Goal: Task Accomplishment & Management: Complete application form

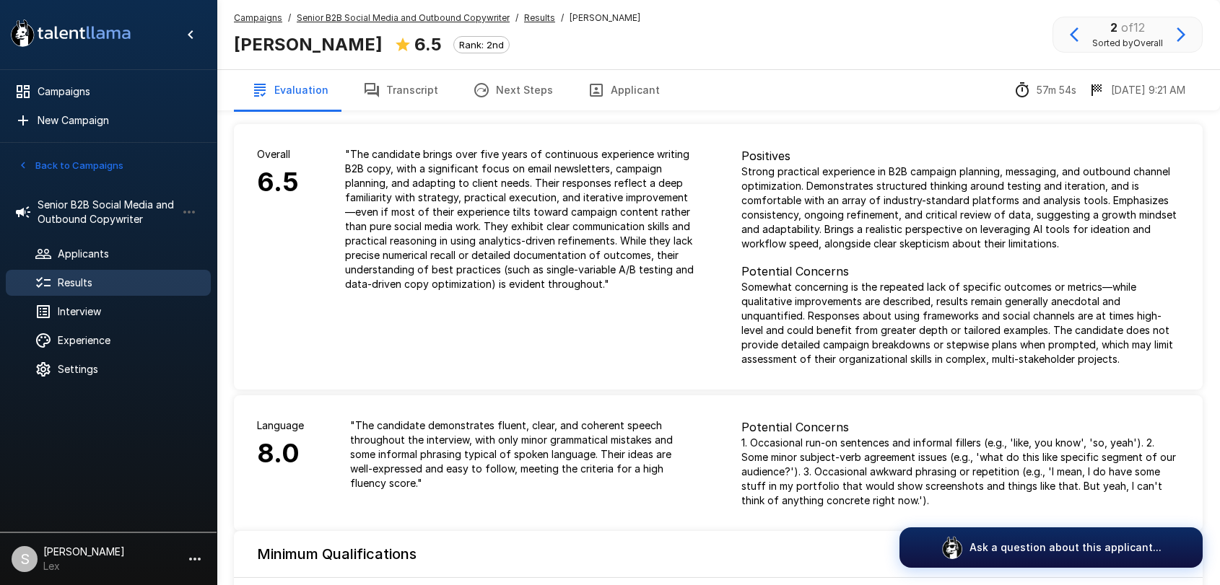
scroll to position [1050, 0]
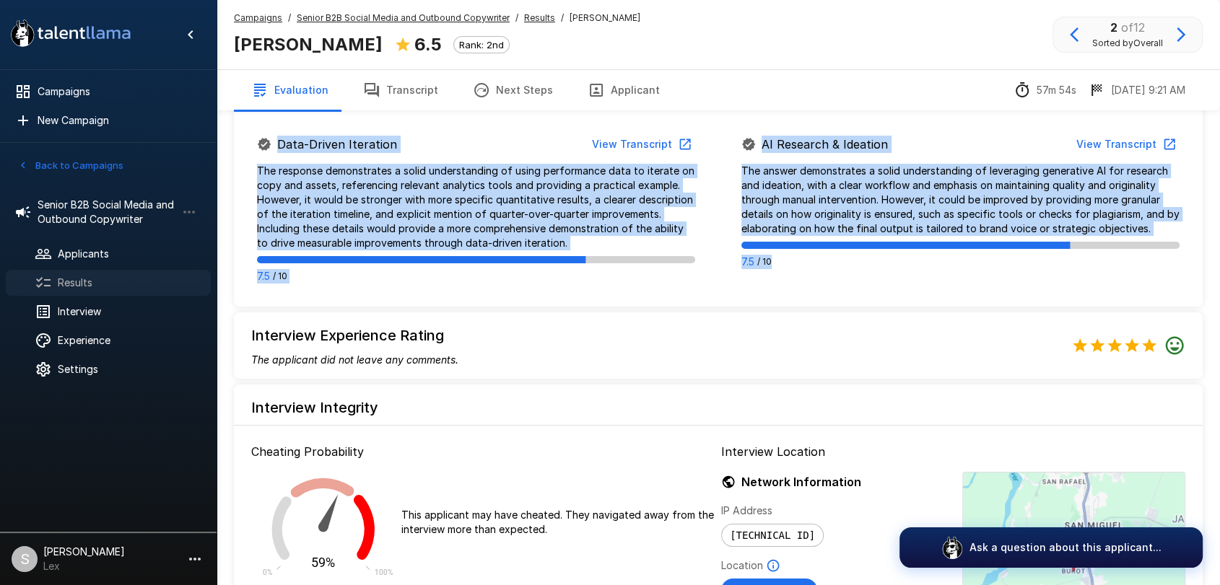
click at [71, 277] on span "Results" at bounding box center [128, 283] width 141 height 14
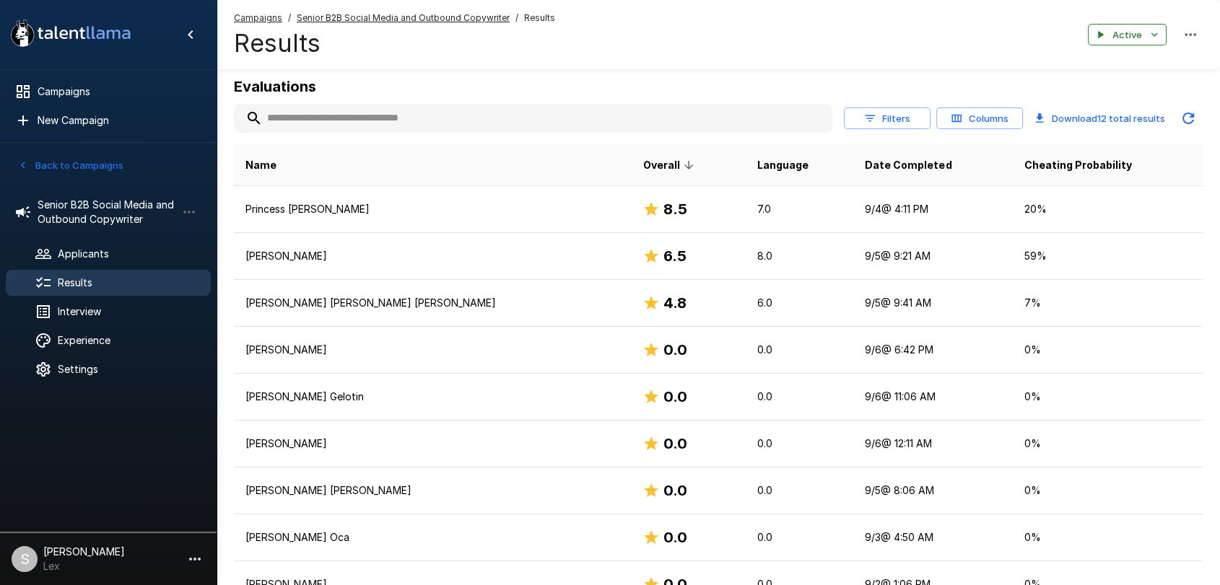
scroll to position [162, 0]
click at [97, 244] on div "Applicants" at bounding box center [108, 254] width 205 height 26
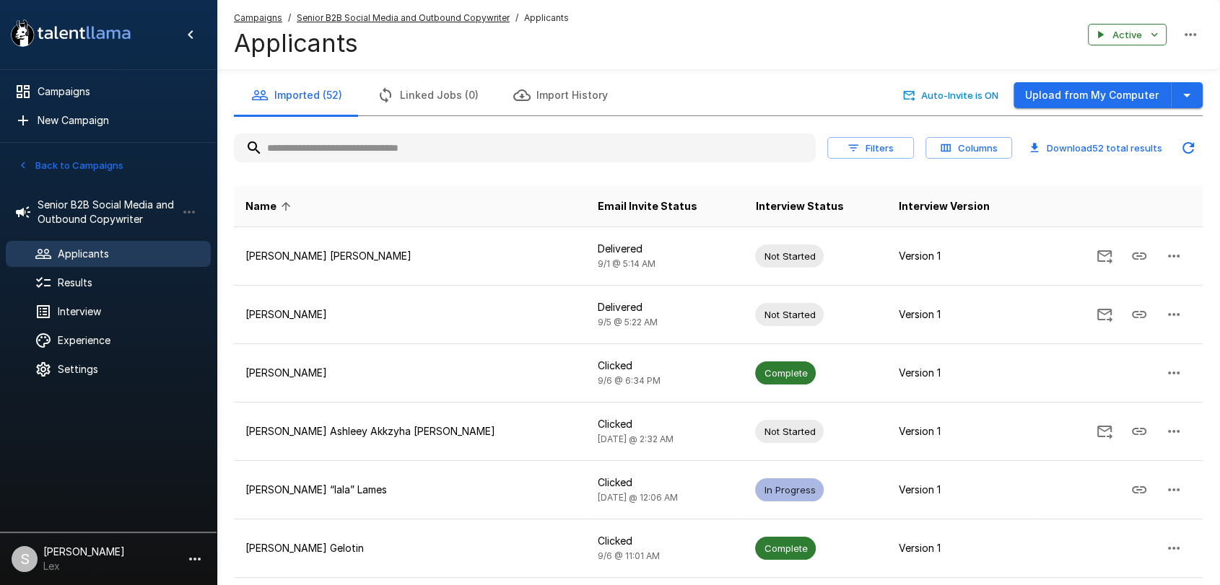
click at [64, 166] on button "Back to Campaigns" at bounding box center [70, 165] width 113 height 22
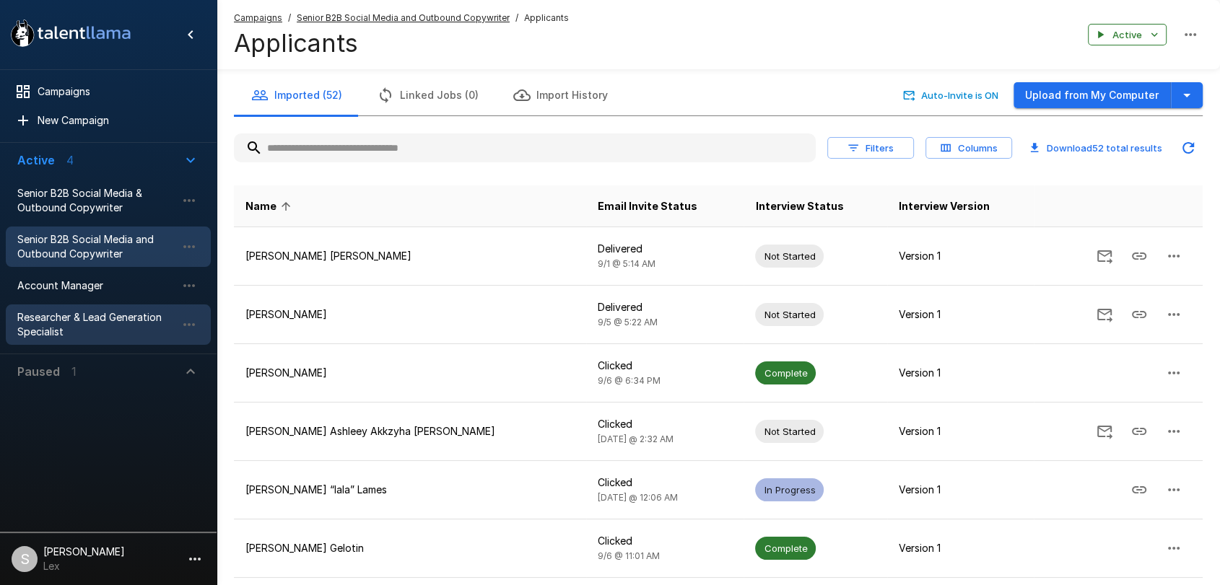
click at [61, 316] on span "Researcher & Lead Generation Specialist" at bounding box center [96, 324] width 159 height 29
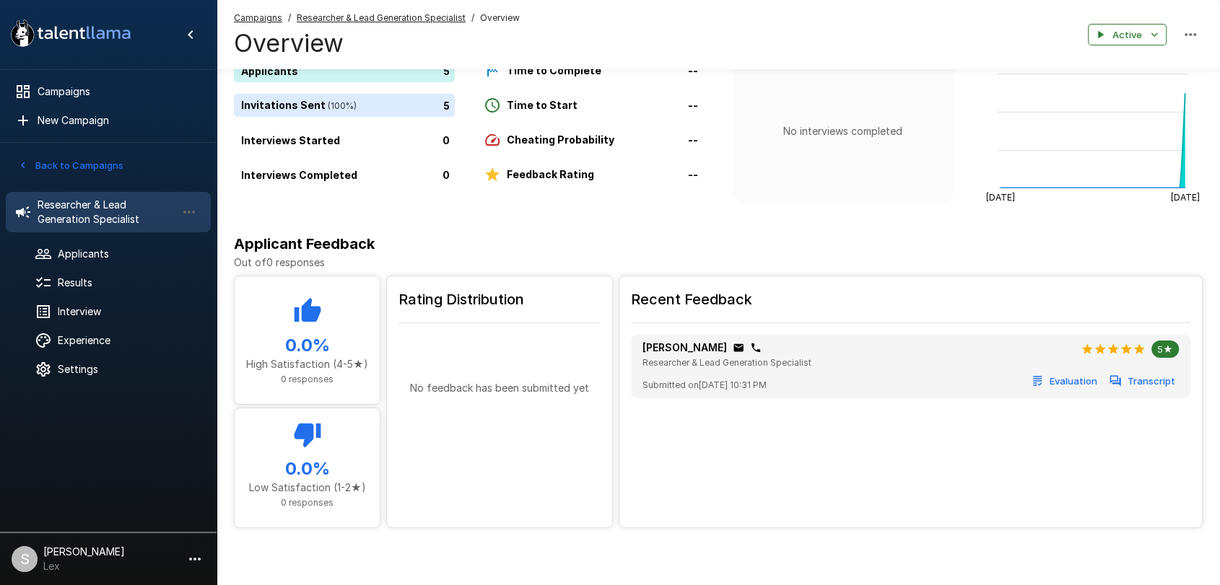
scroll to position [84, 0]
click at [108, 313] on span "Interview" at bounding box center [128, 312] width 141 height 14
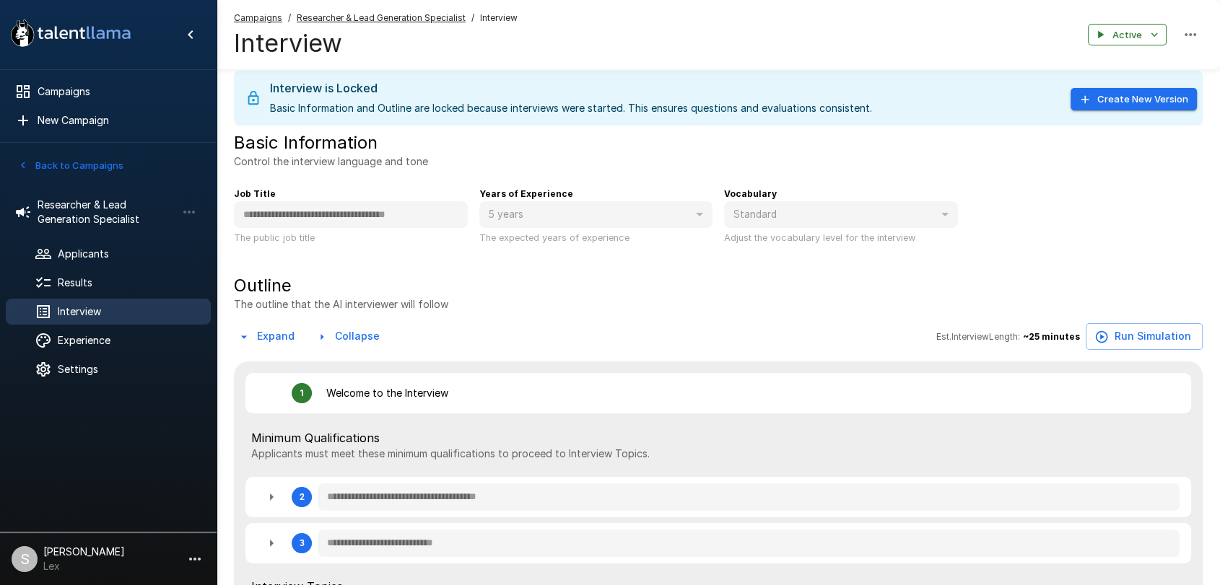
scroll to position [84, 0]
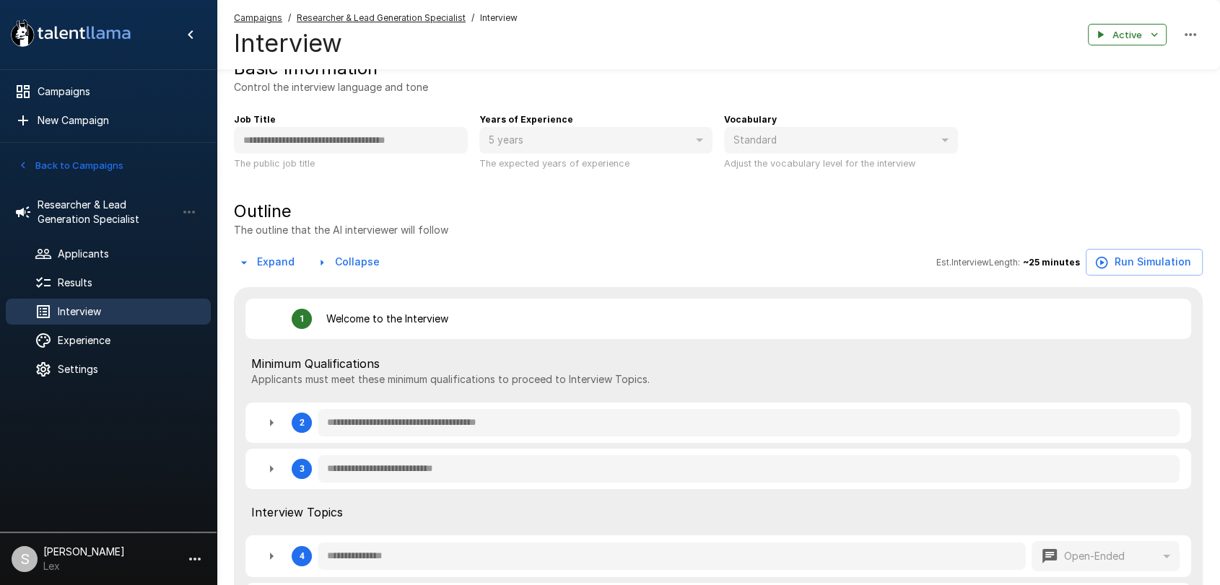
type textarea "*"
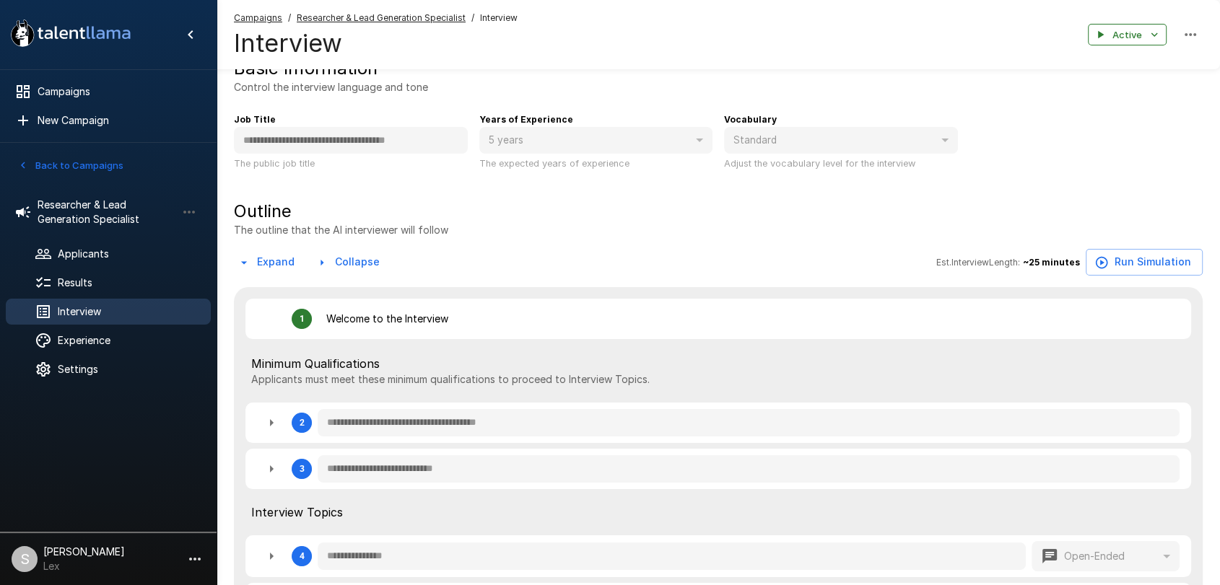
type textarea "*"
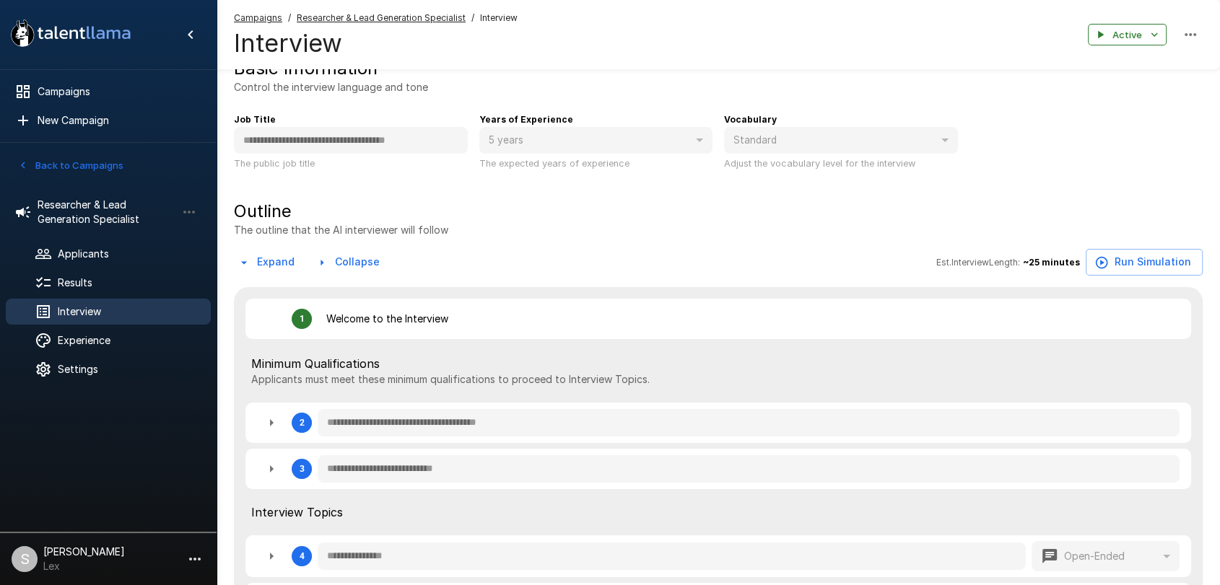
type textarea "*"
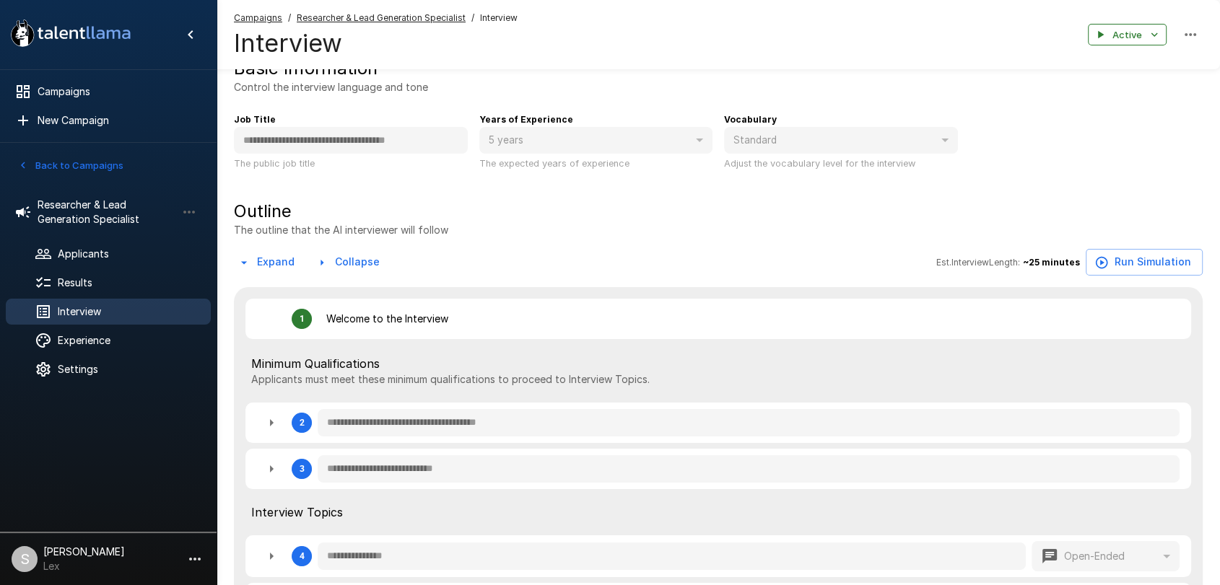
type textarea "*"
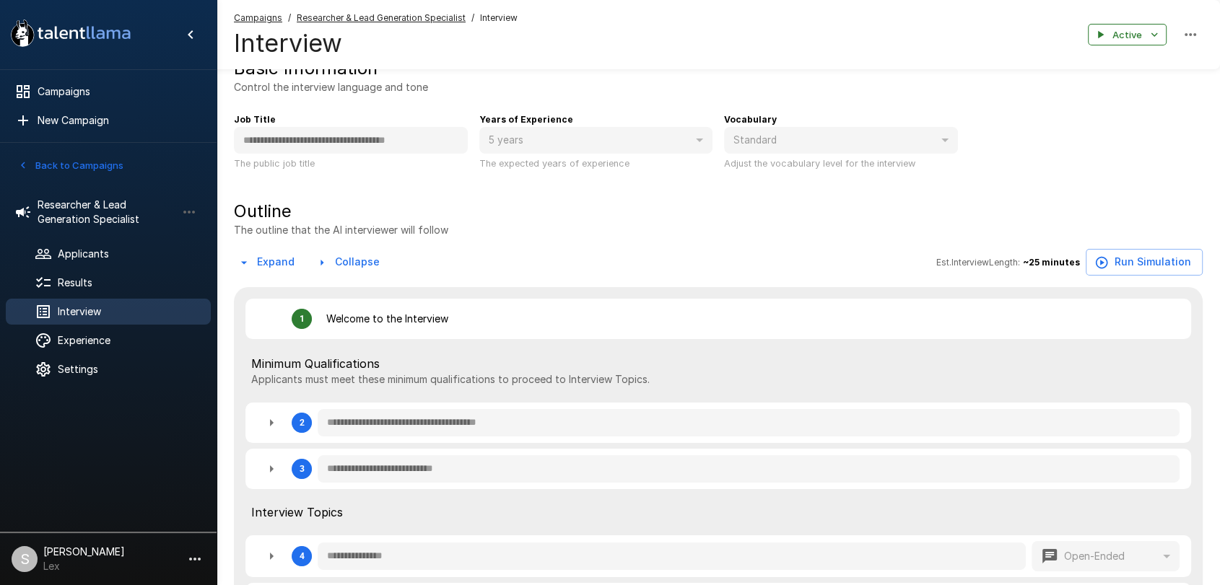
type textarea "*"
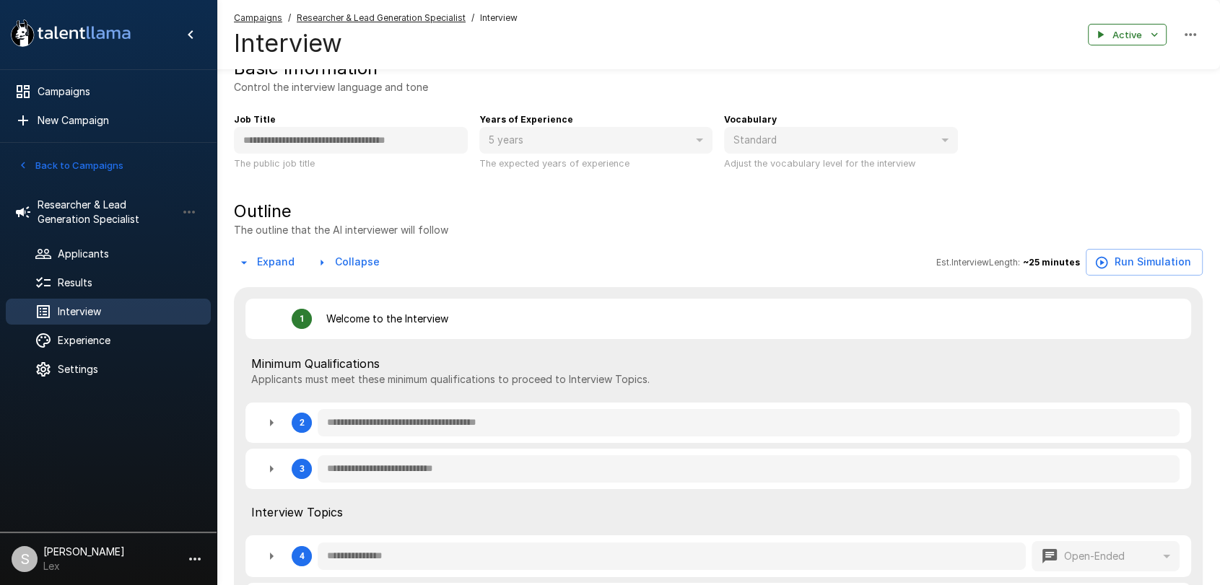
type textarea "*"
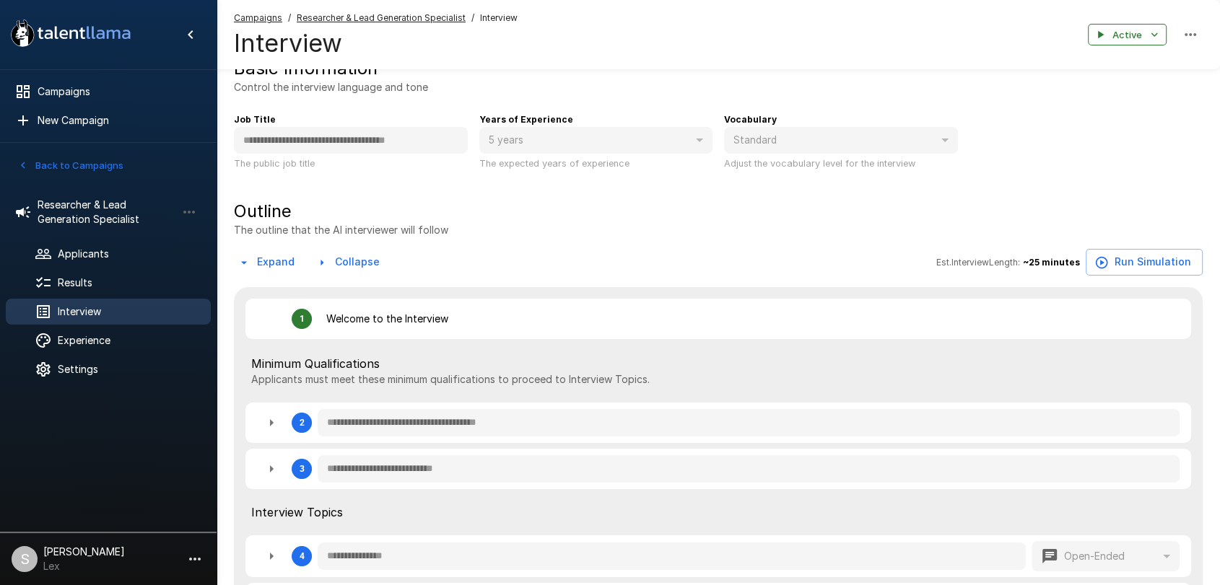
type textarea "*"
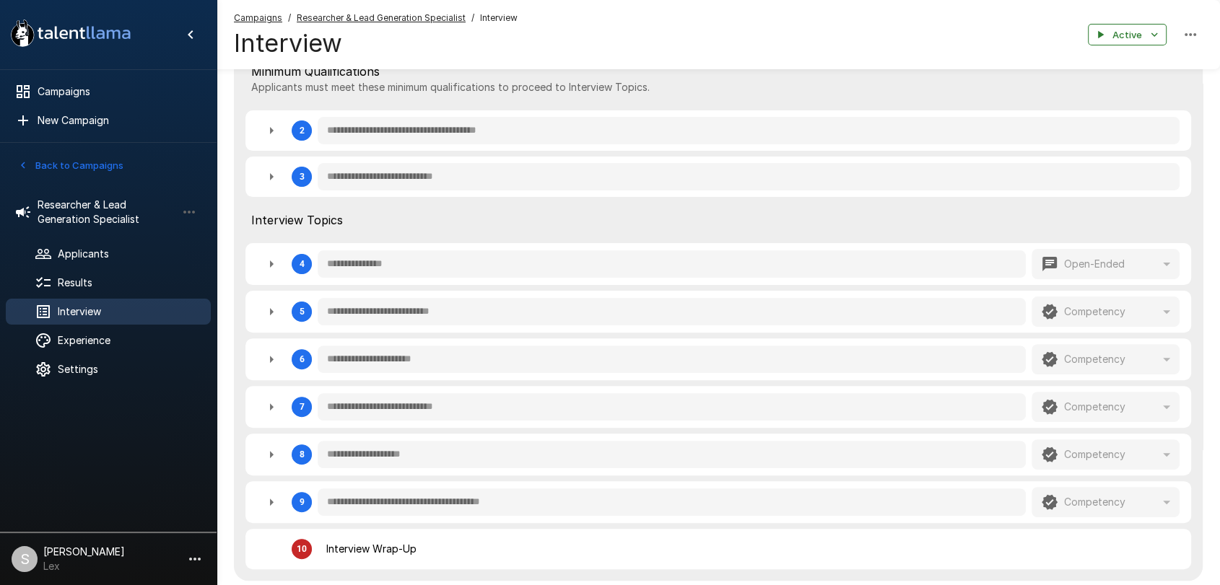
scroll to position [301, 0]
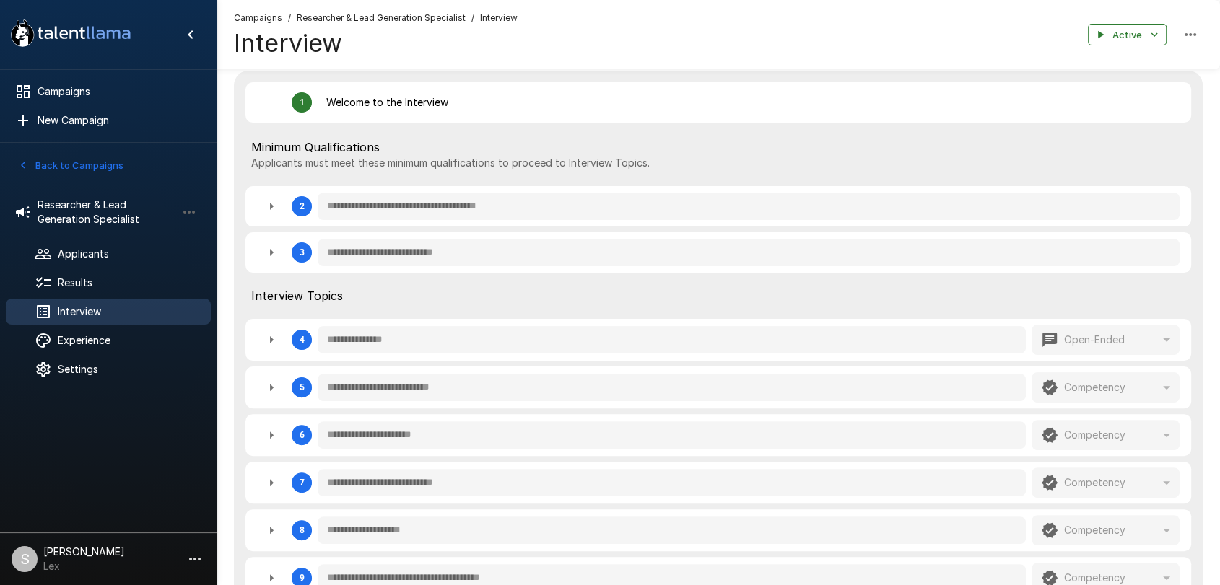
click at [272, 254] on icon "button" at bounding box center [271, 252] width 17 height 17
type textarea "*"
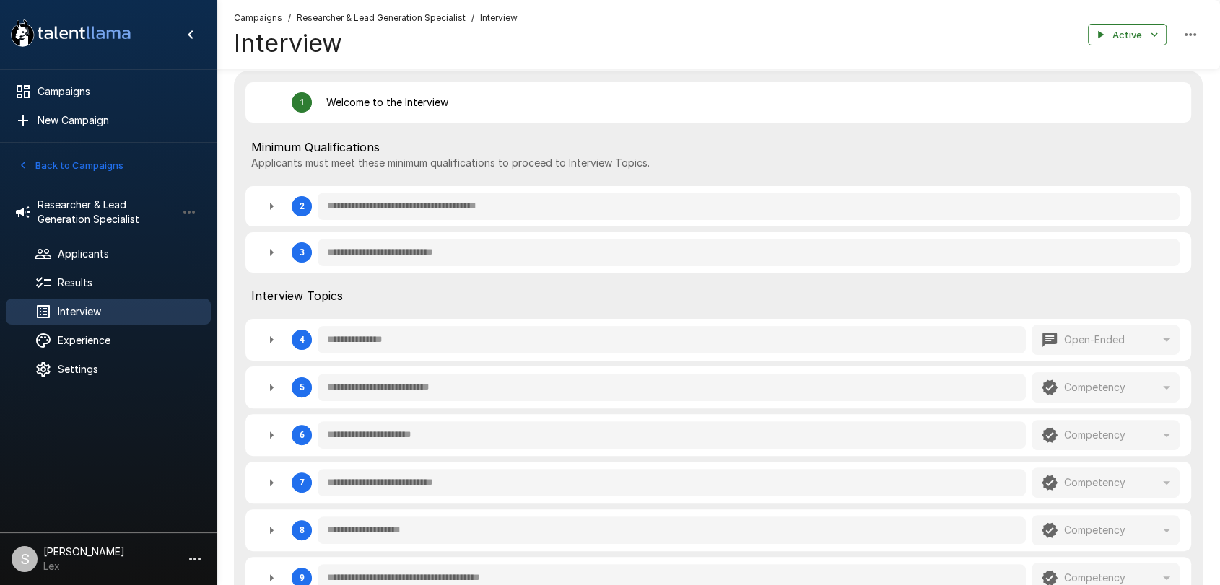
type textarea "*"
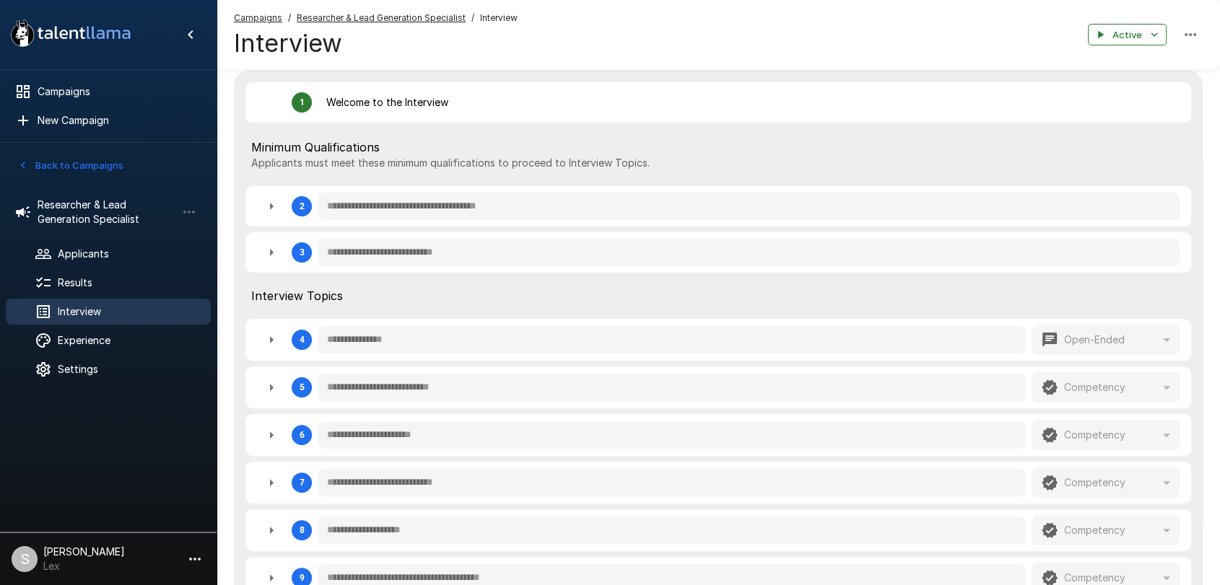
type textarea "*"
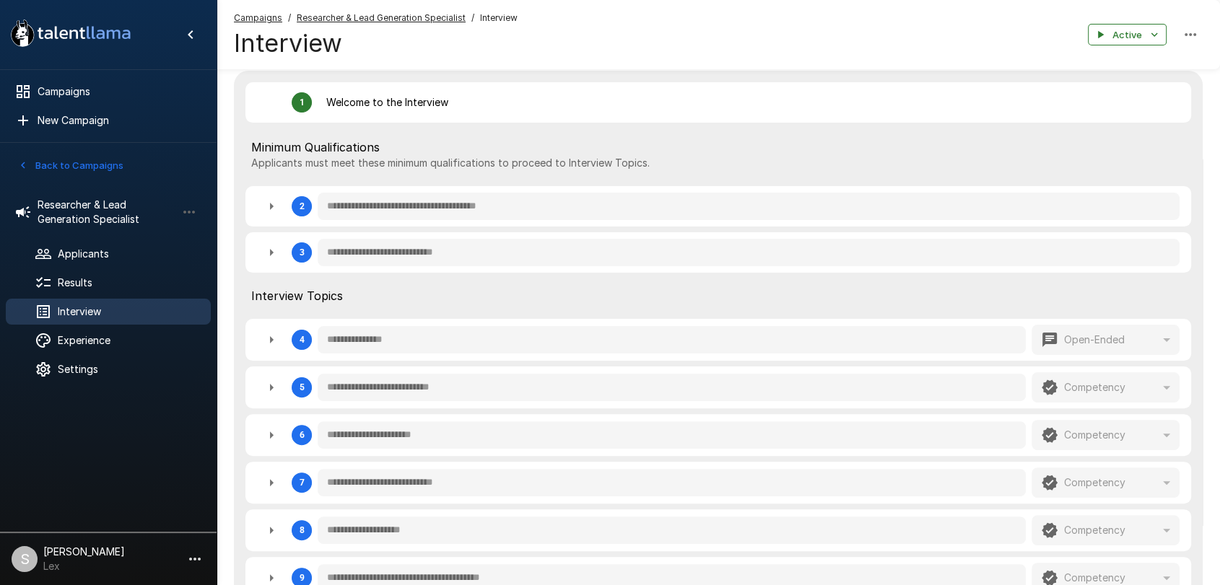
type textarea "*"
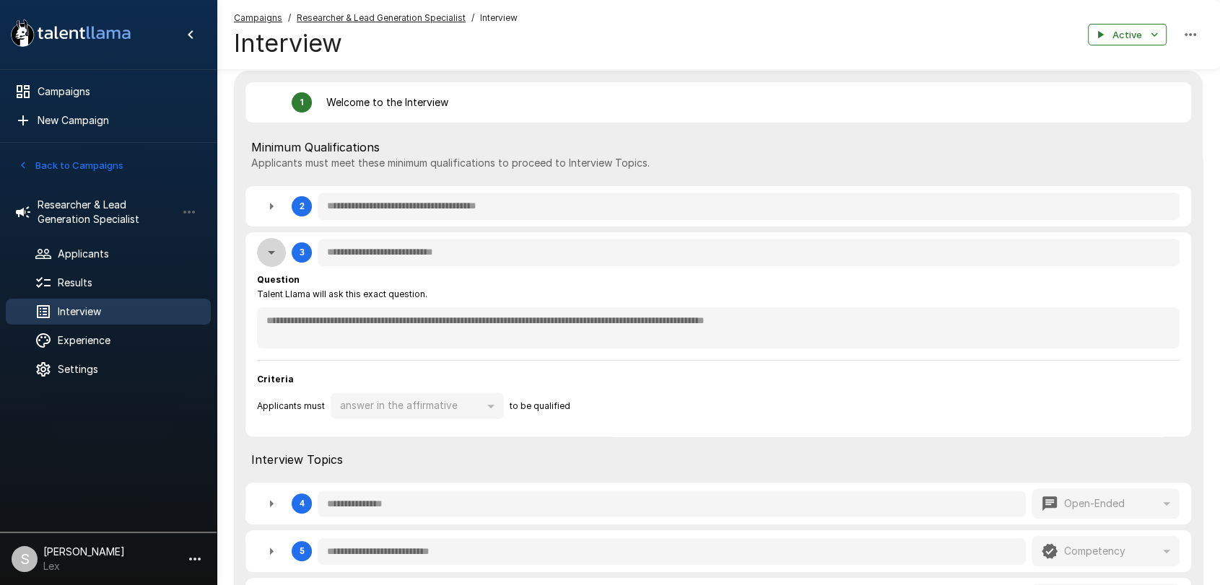
click at [272, 254] on icon "button" at bounding box center [271, 252] width 17 height 17
type textarea "*"
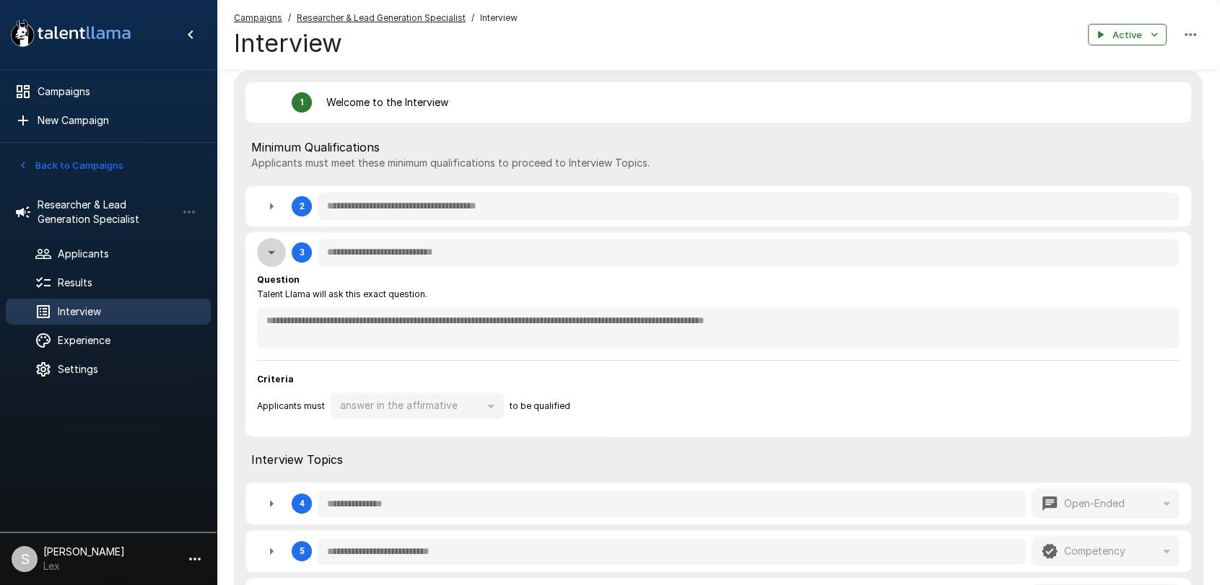
type textarea "*"
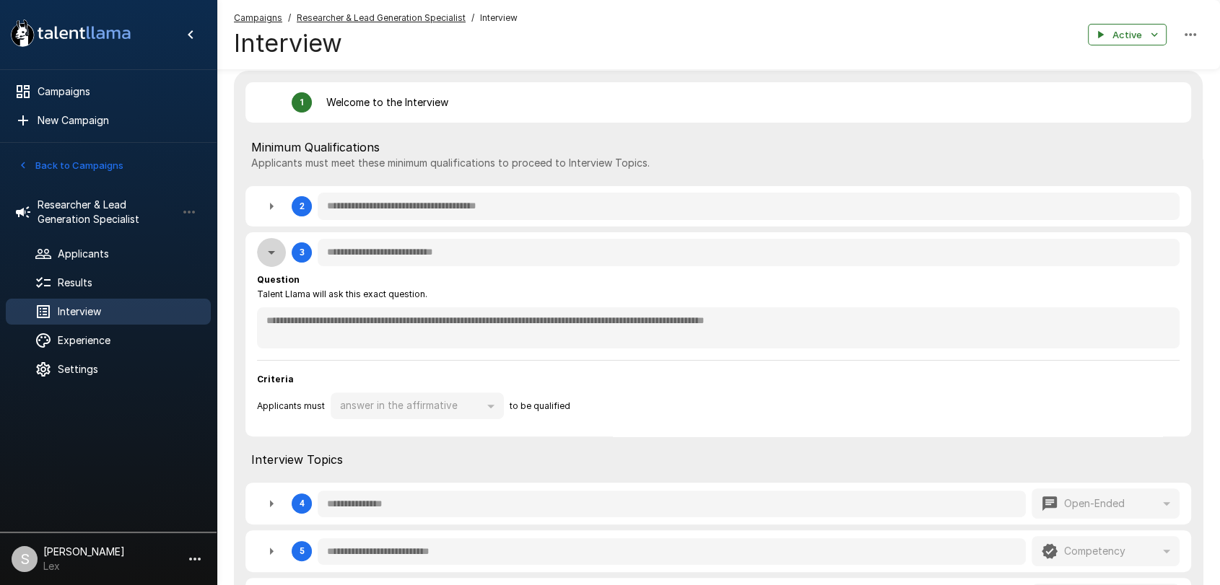
type textarea "*"
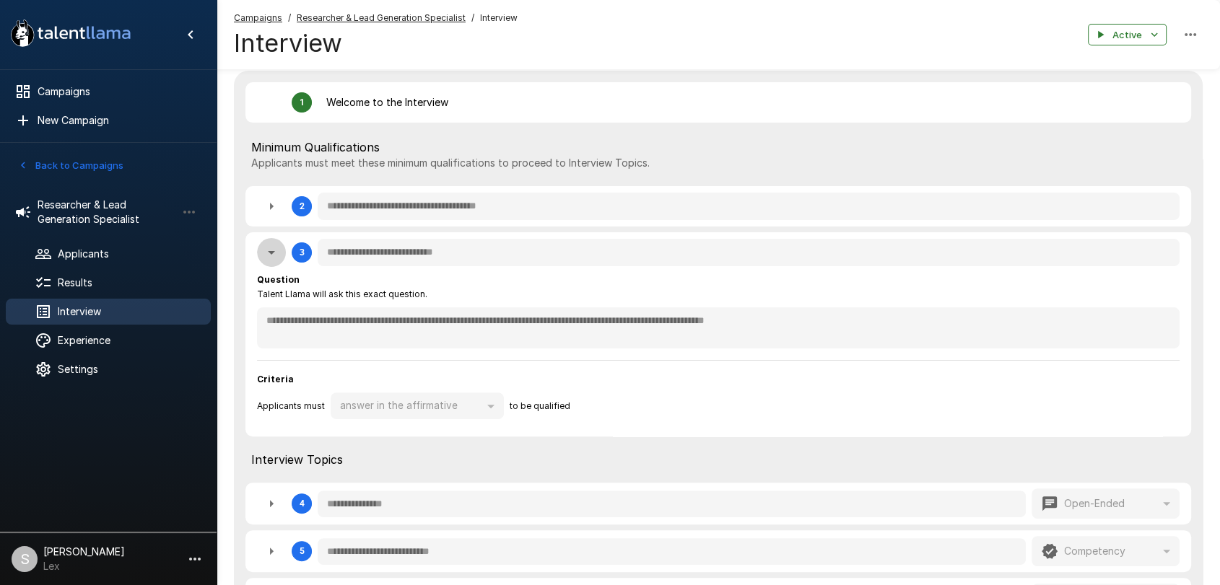
type textarea "*"
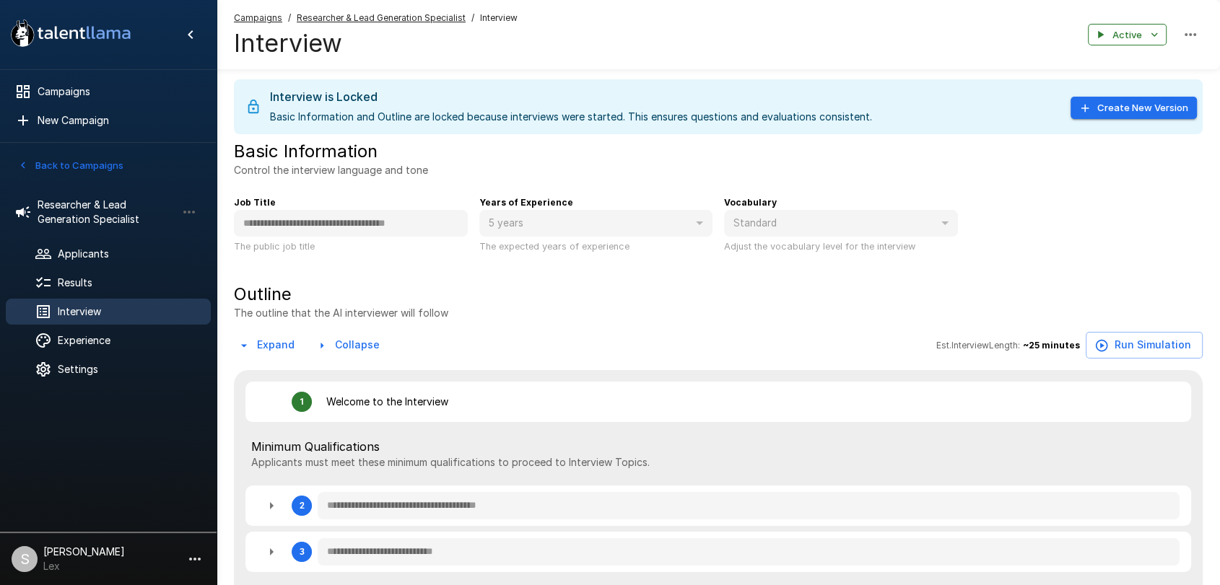
scroll to position [0, 0]
click at [76, 162] on button "Back to Campaigns" at bounding box center [70, 165] width 113 height 22
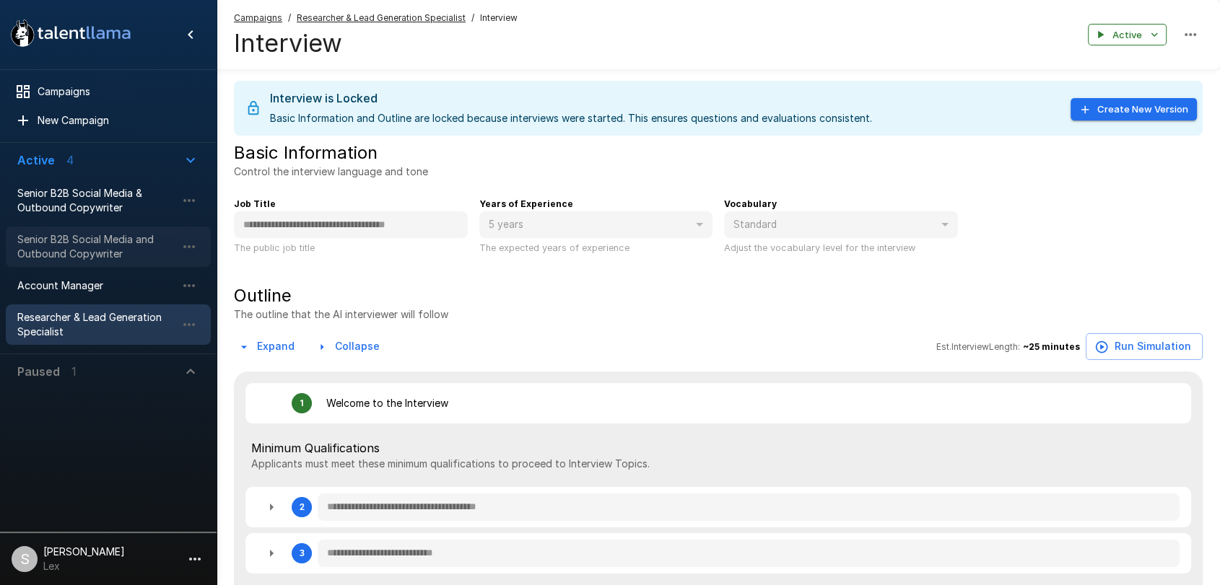
click at [71, 235] on span "Senior B2B Social Media and Outbound Copywriter" at bounding box center [96, 246] width 159 height 29
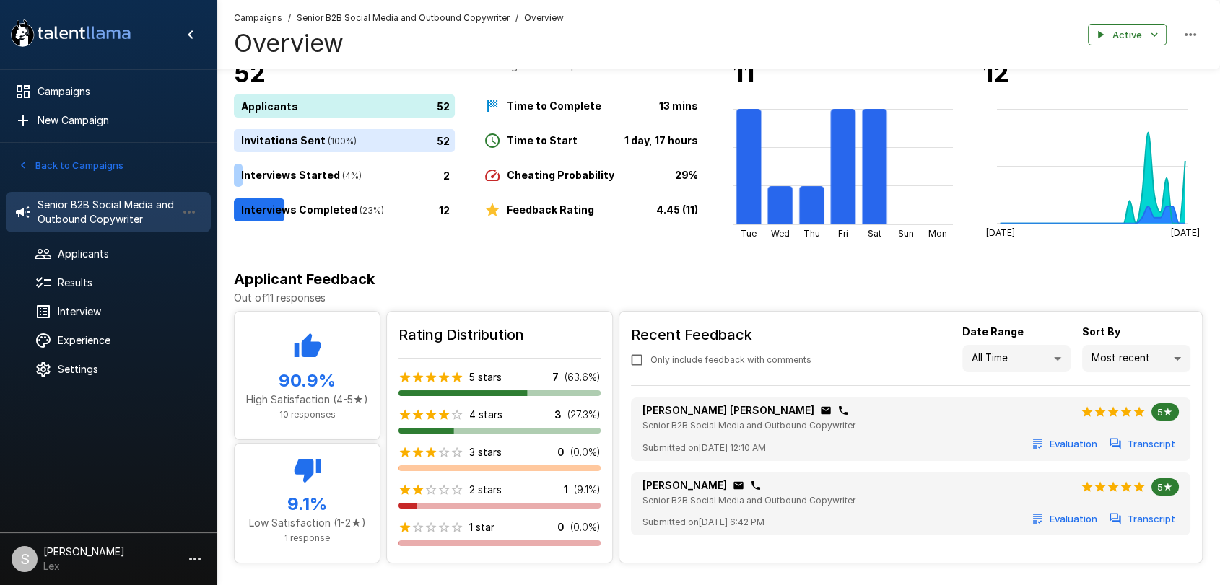
scroll to position [66, 0]
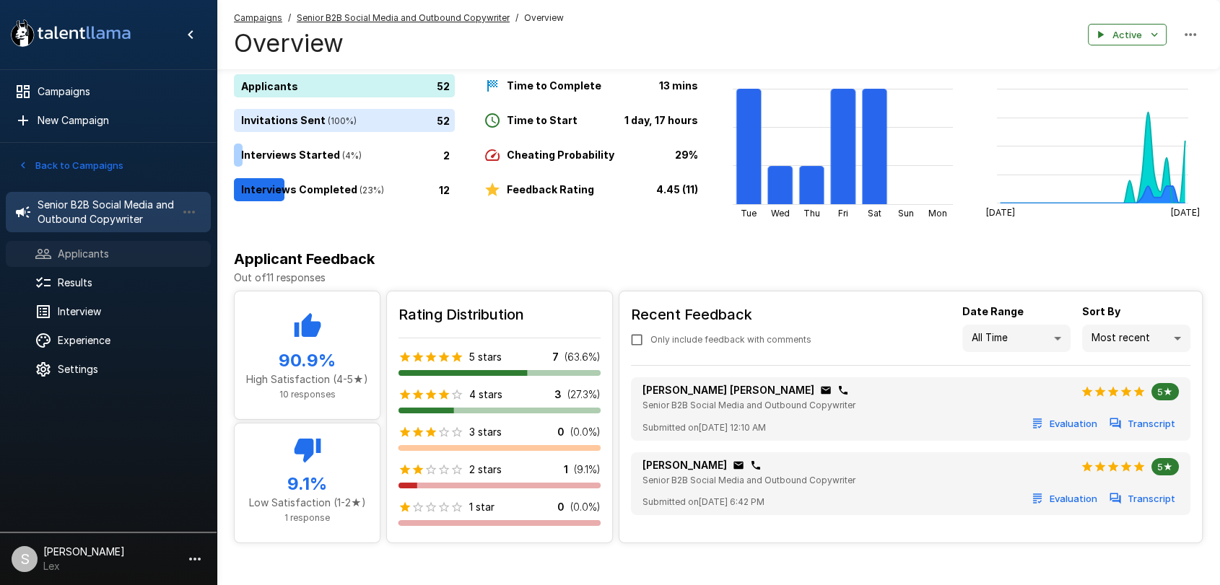
click at [92, 252] on span "Applicants" at bounding box center [128, 254] width 141 height 14
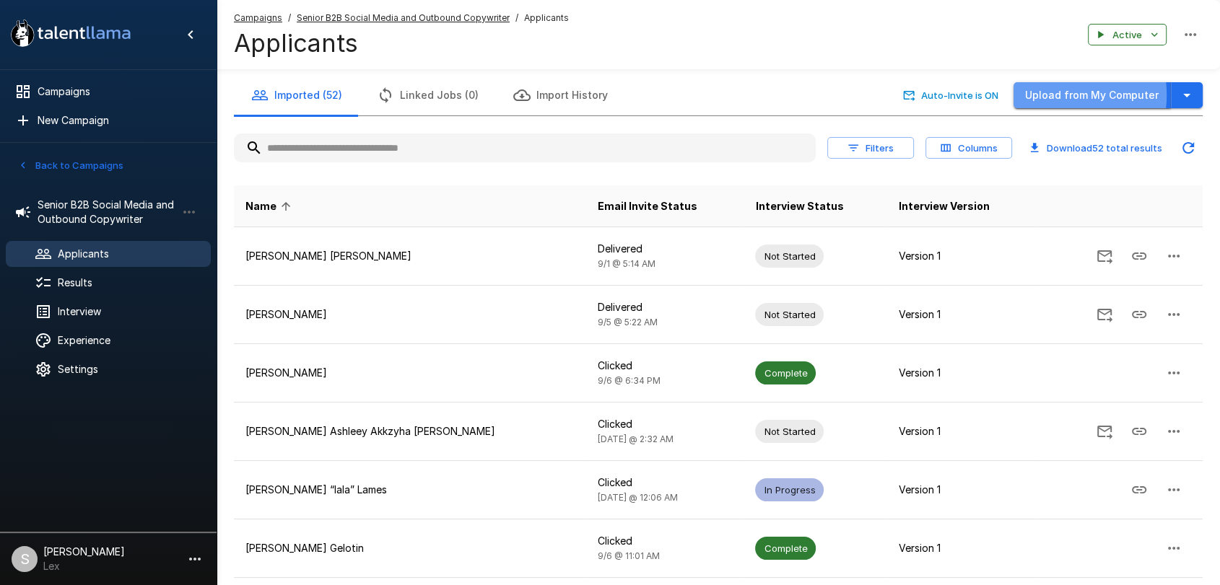
click at [1059, 95] on button "Upload from My Computer" at bounding box center [1091, 95] width 157 height 27
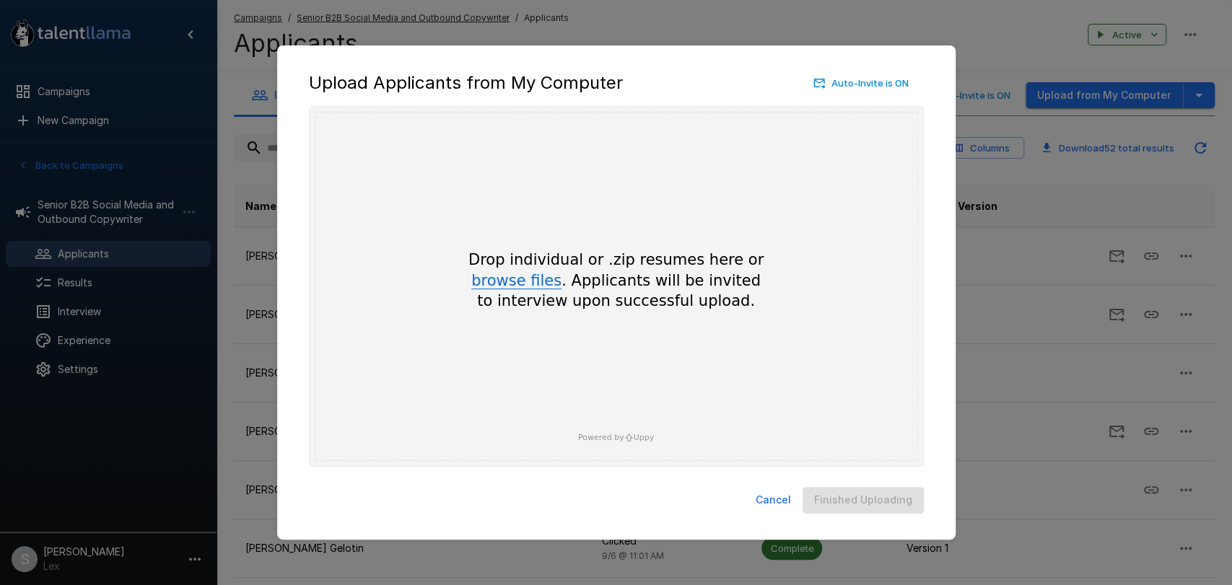
click at [532, 284] on button "browse files" at bounding box center [516, 282] width 90 height 16
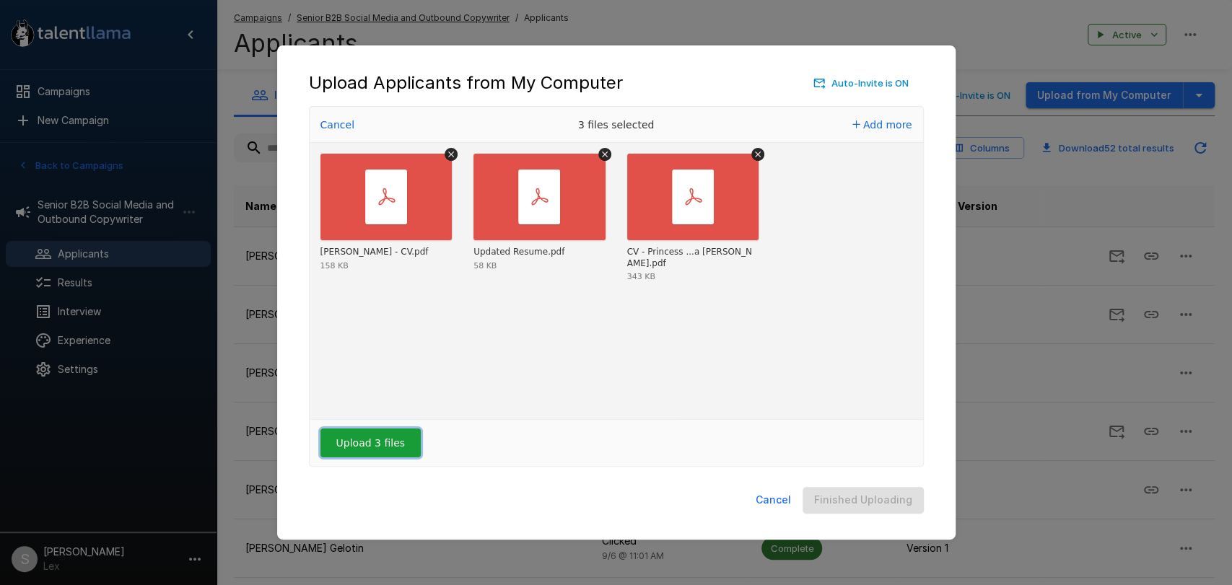
click at [352, 442] on button "Upload 3 files" at bounding box center [370, 443] width 100 height 29
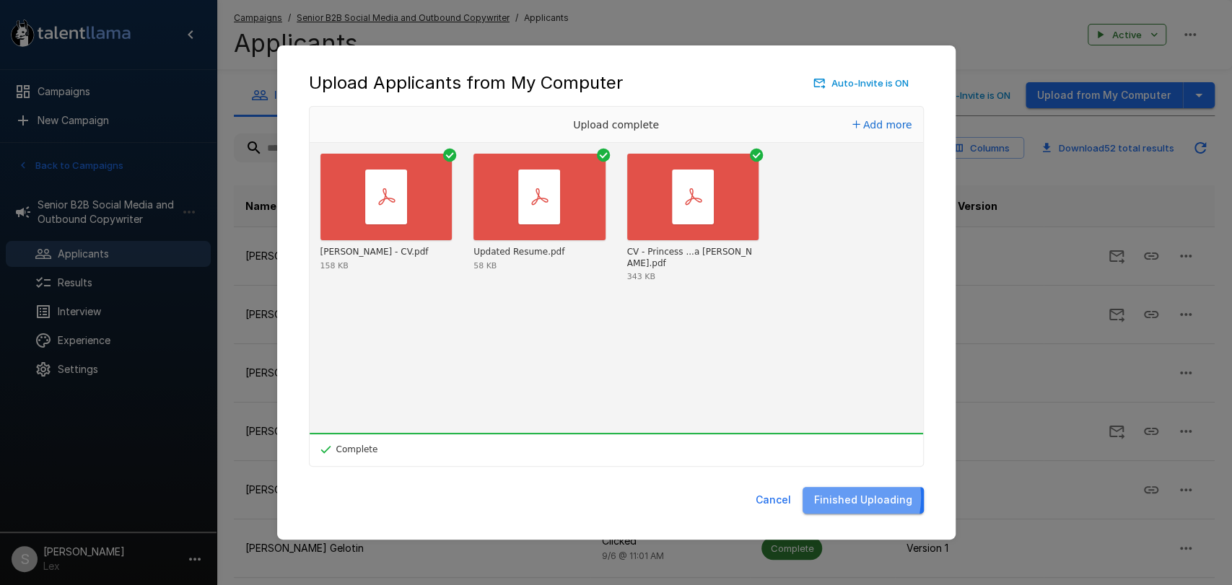
click at [837, 497] on button "Finished Uploading" at bounding box center [863, 500] width 121 height 27
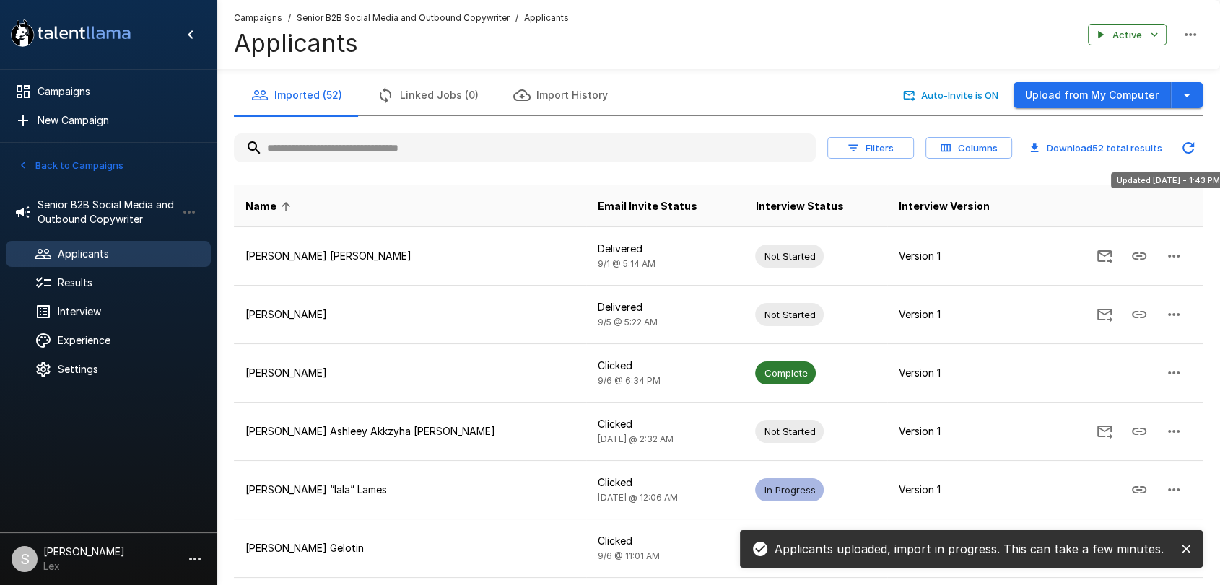
click at [1186, 147] on icon "Updated Today - 1:43 PM" at bounding box center [1187, 147] width 17 height 17
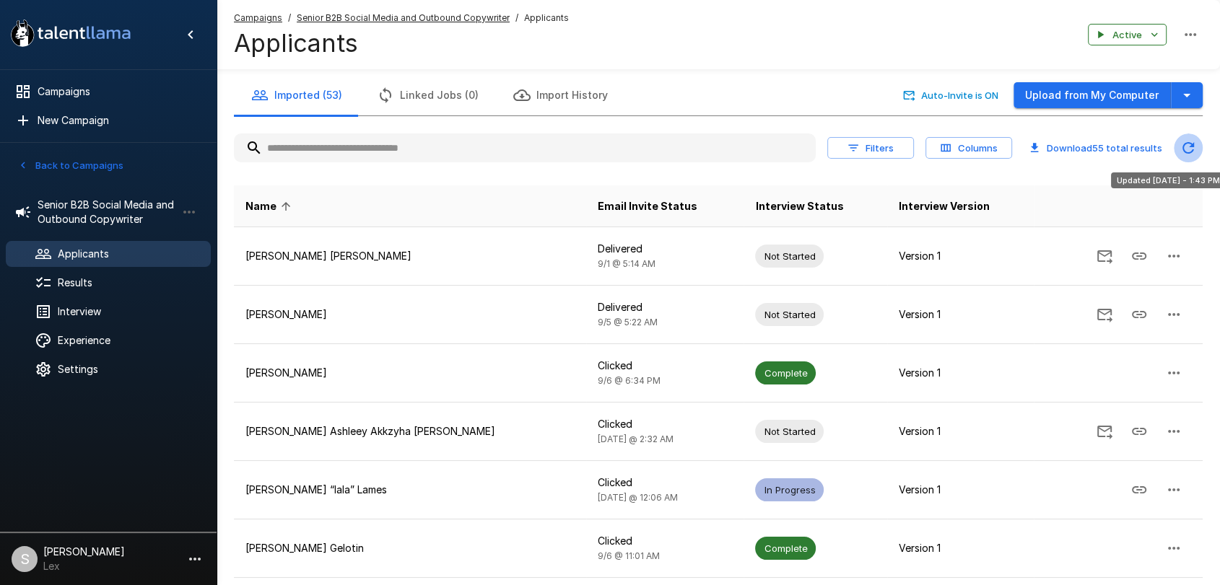
click at [1184, 147] on icon "Updated Today - 1:43 PM" at bounding box center [1187, 147] width 17 height 17
click at [1182, 98] on icon "button" at bounding box center [1186, 95] width 17 height 17
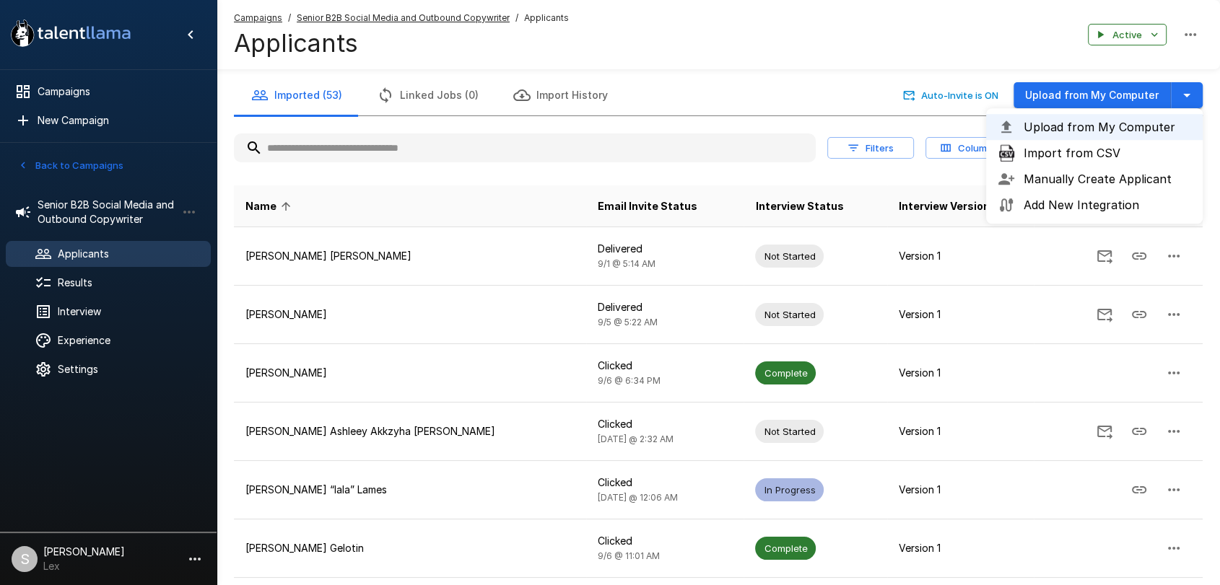
click at [937, 42] on div "Campaigns / Senior B2B Social Media and Outbound Copywriter / Applicants Applic…" at bounding box center [718, 34] width 1003 height 69
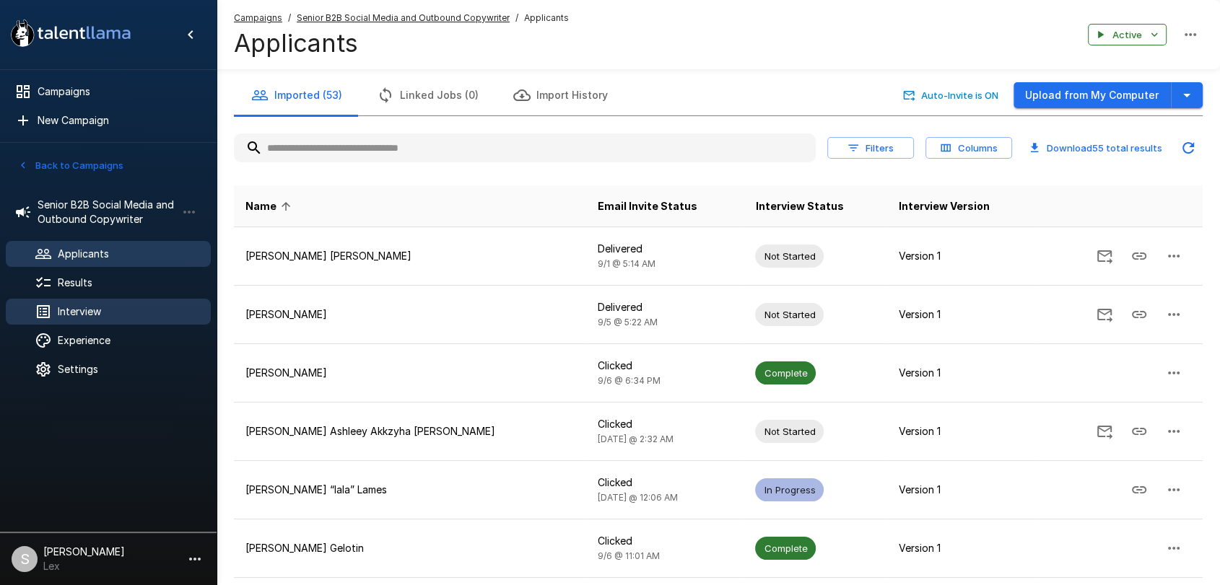
click at [81, 308] on span "Interview" at bounding box center [128, 312] width 141 height 14
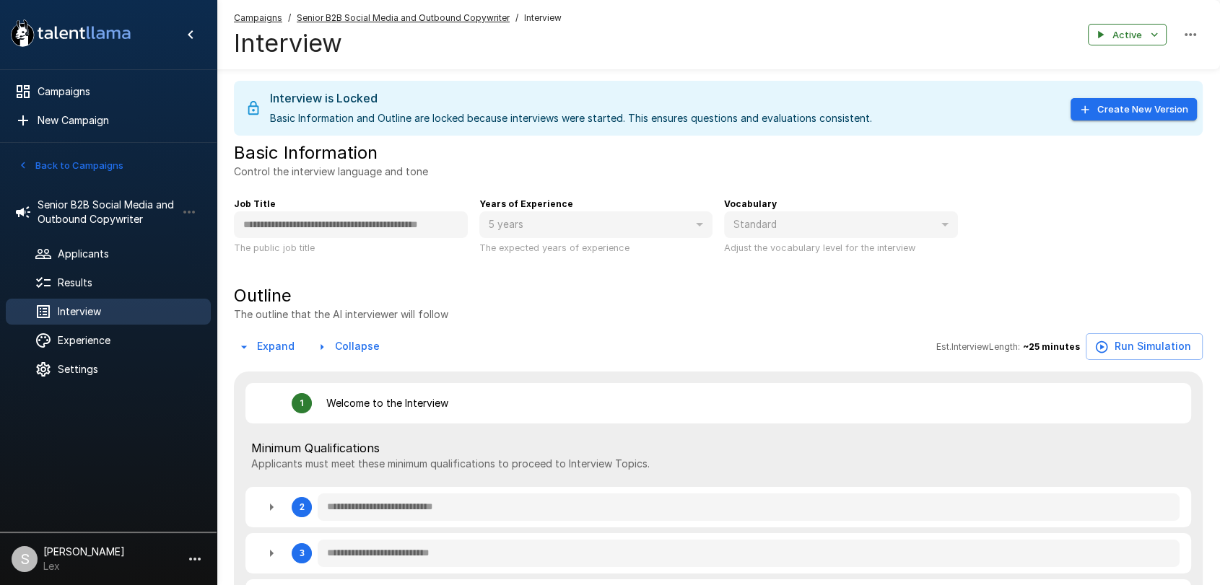
type textarea "*"
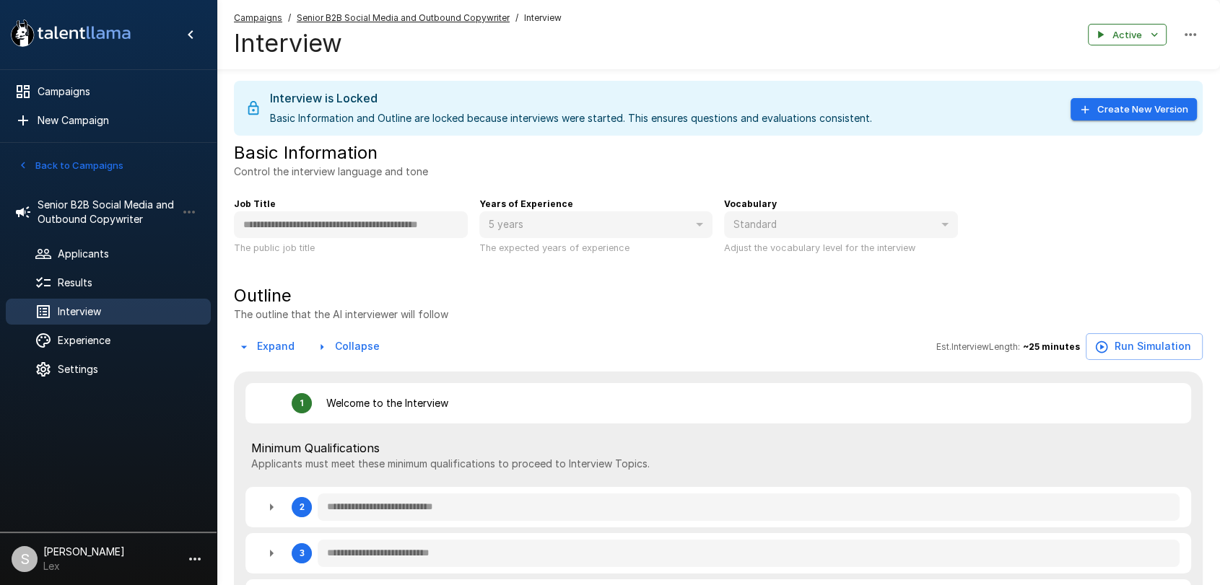
type textarea "*"
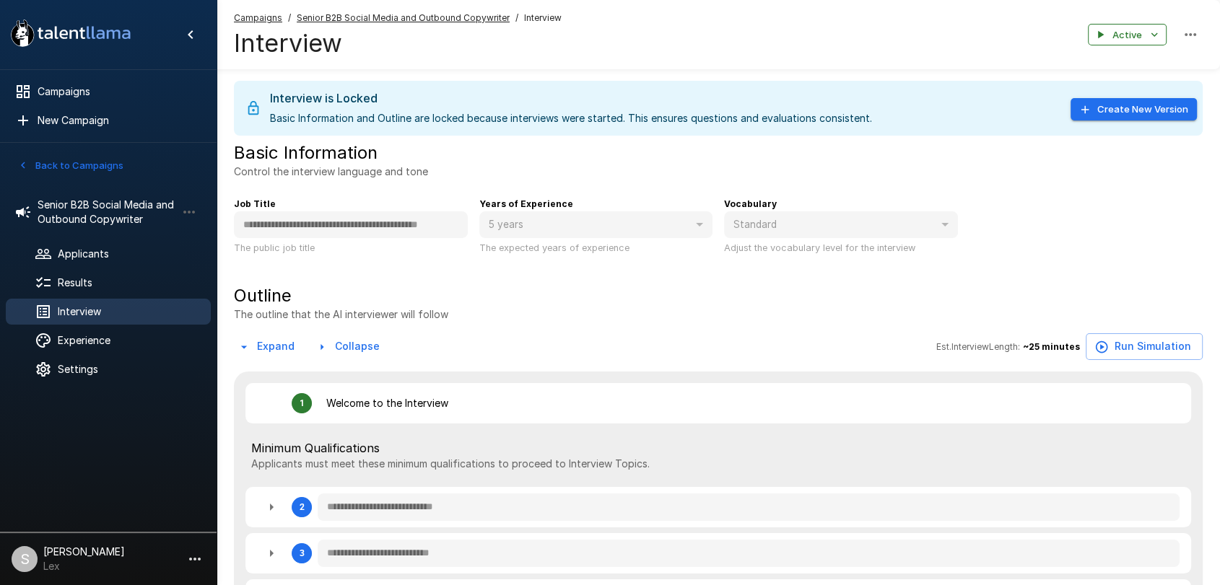
type textarea "*"
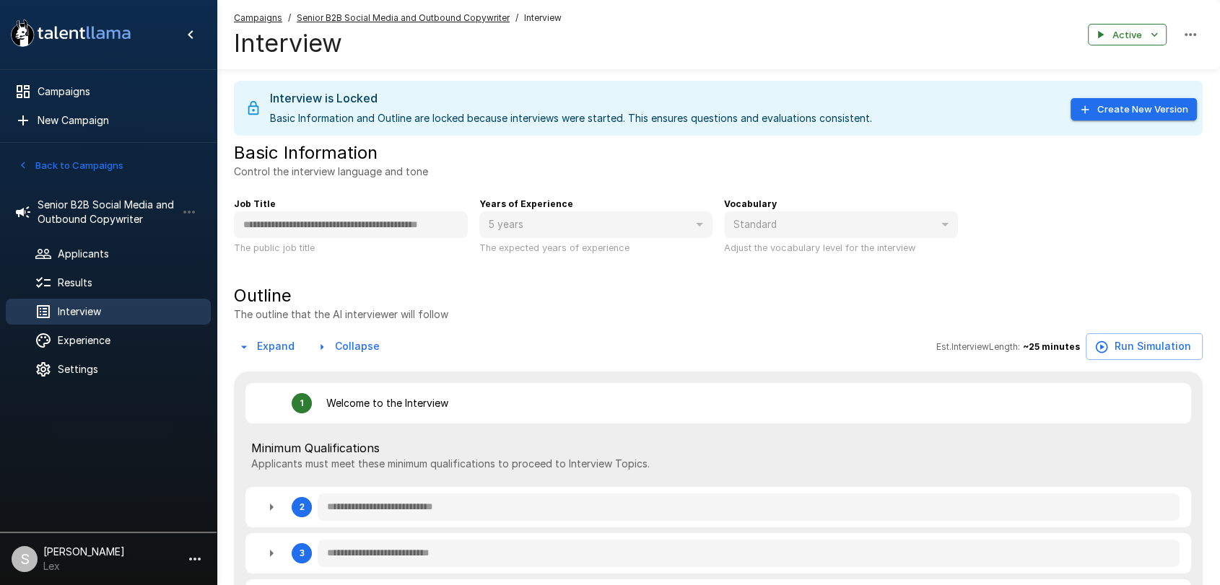
type textarea "*"
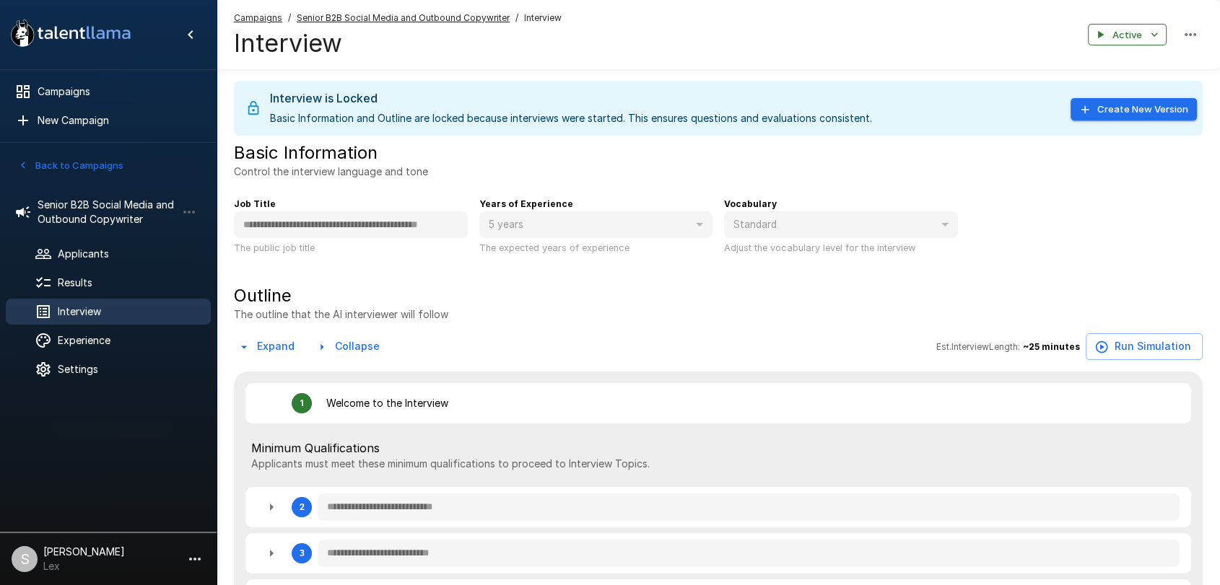
type textarea "*"
click at [83, 285] on span "Results" at bounding box center [128, 283] width 141 height 14
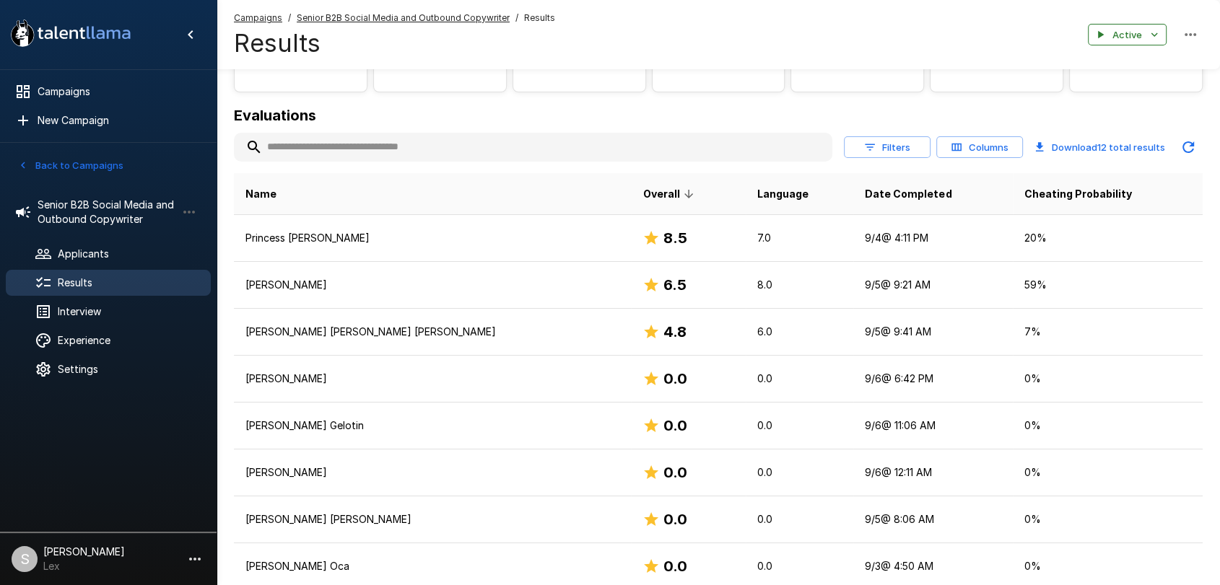
scroll to position [89, 0]
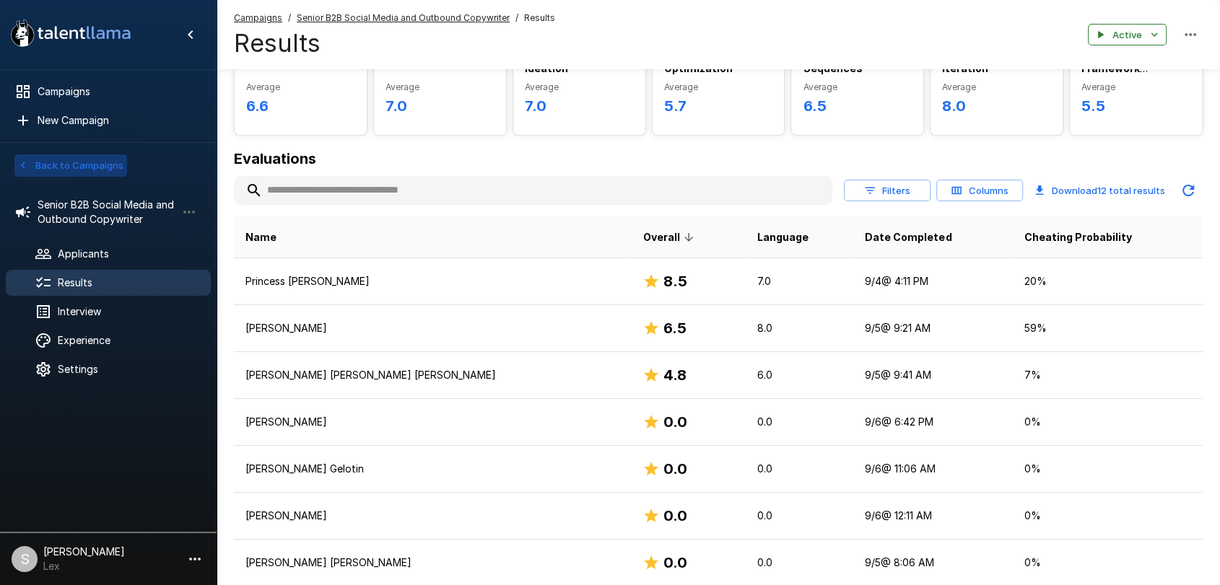
click at [66, 162] on button "Back to Campaigns" at bounding box center [70, 165] width 113 height 22
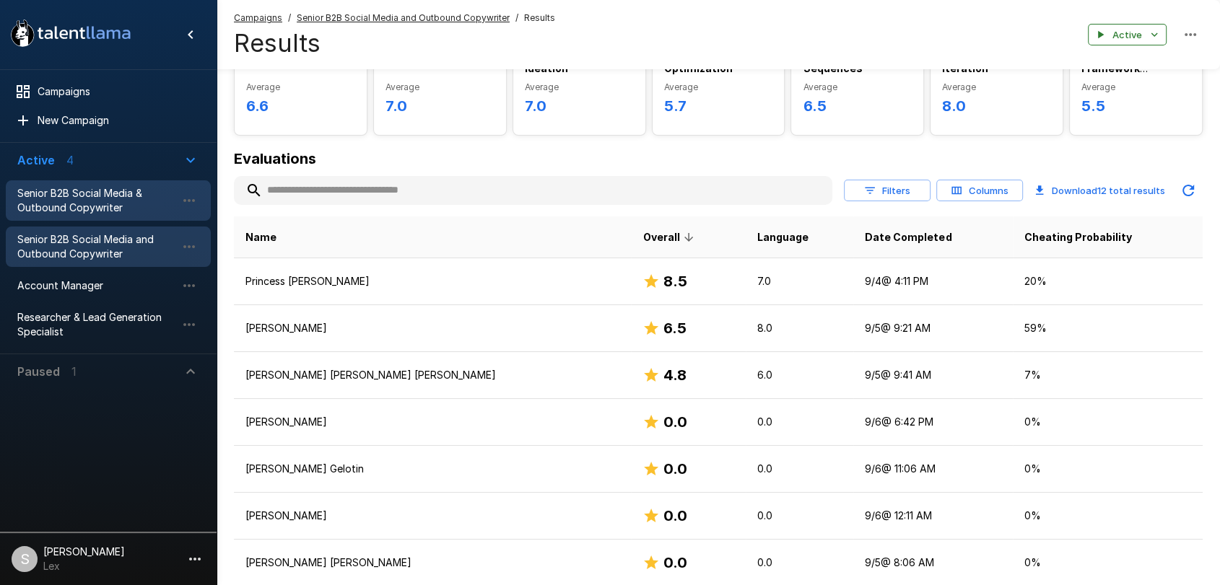
click at [64, 204] on span "Senior B2B Social Media & Outbound Copywriter" at bounding box center [96, 200] width 159 height 29
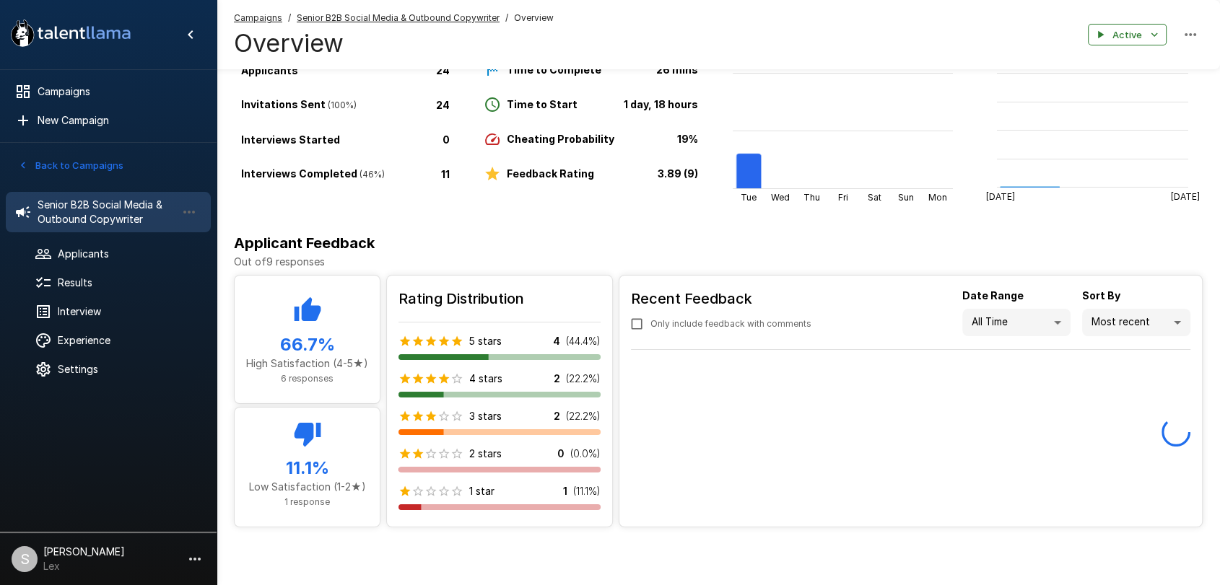
scroll to position [84, 0]
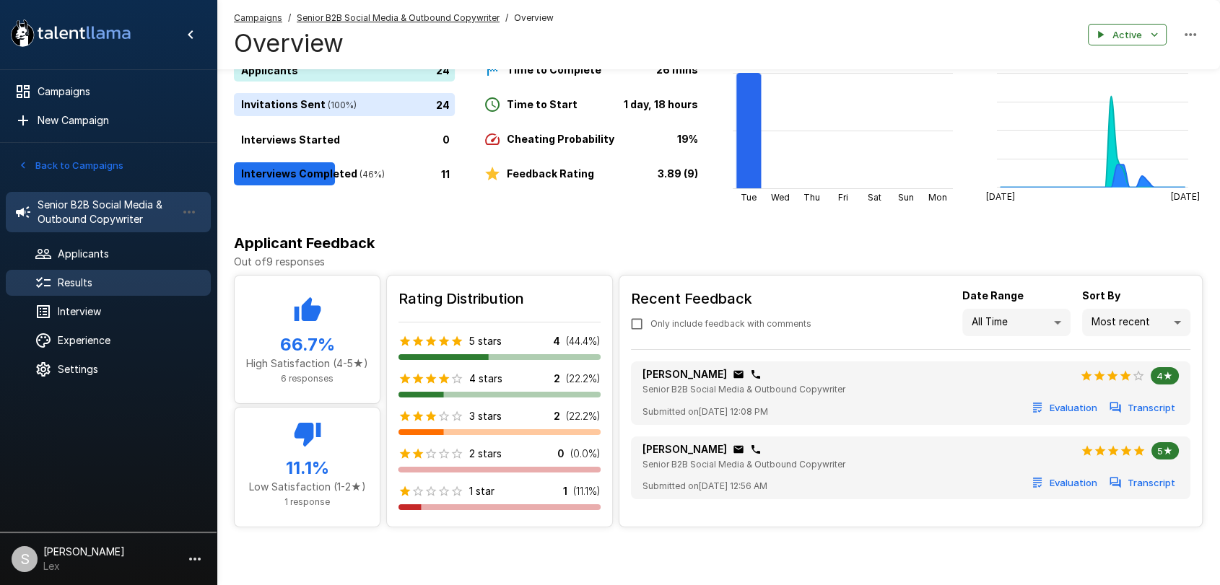
click at [87, 284] on span "Results" at bounding box center [128, 283] width 141 height 14
